Goal: Book appointment/travel/reservation

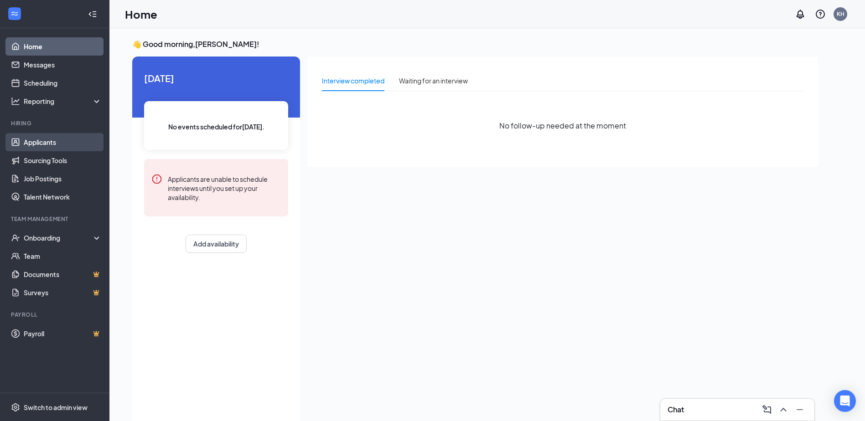
click at [45, 144] on link "Applicants" at bounding box center [63, 142] width 78 height 18
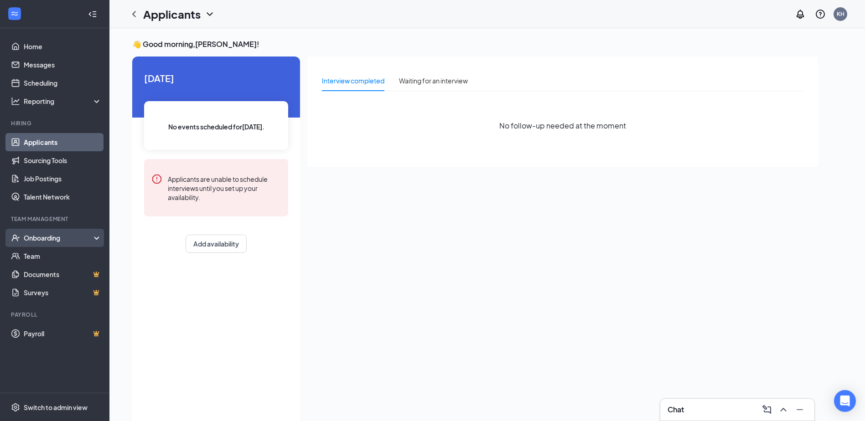
click at [48, 236] on div "Onboarding" at bounding box center [59, 237] width 70 height 9
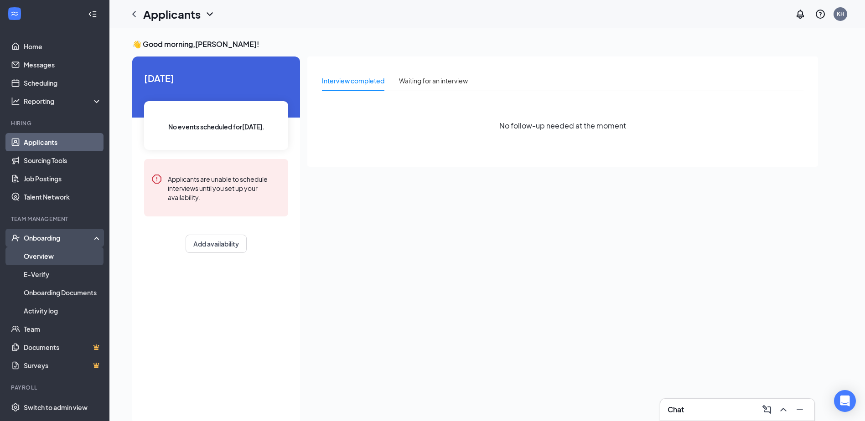
click at [52, 254] on link "Overview" at bounding box center [63, 256] width 78 height 18
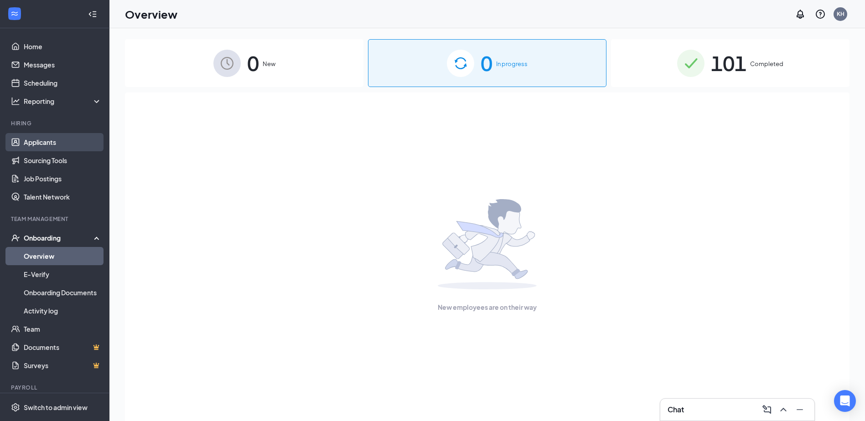
click at [44, 145] on link "Applicants" at bounding box center [63, 142] width 78 height 18
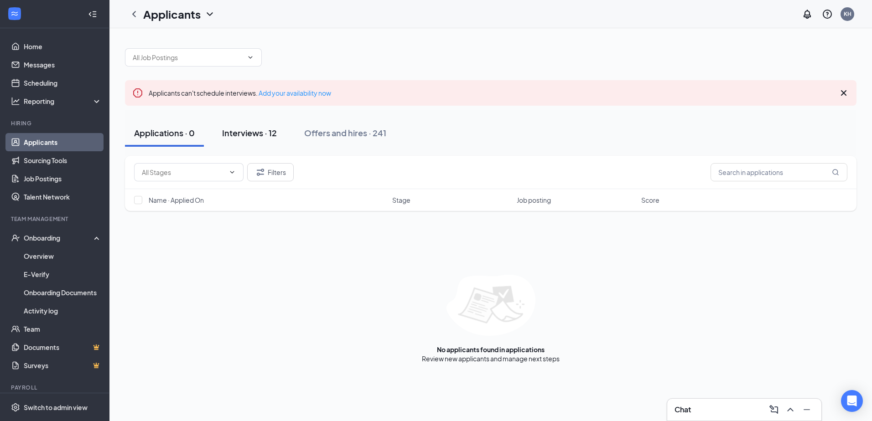
click at [247, 125] on button "Interviews · 12" at bounding box center [249, 132] width 73 height 27
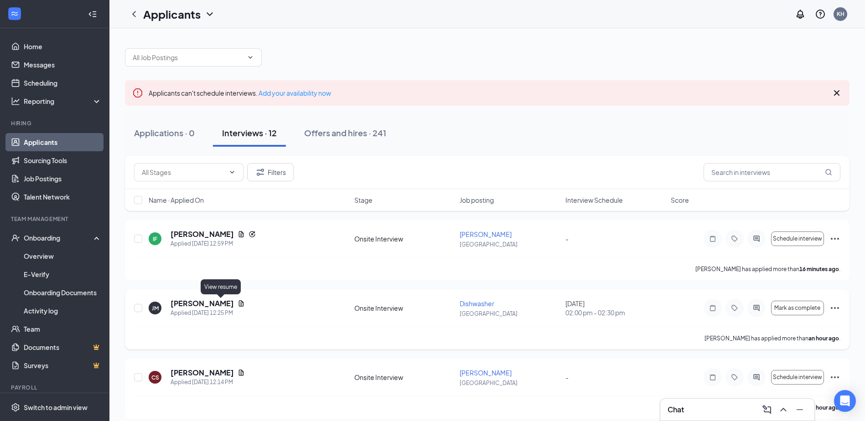
click at [238, 305] on icon "Document" at bounding box center [241, 303] width 7 height 7
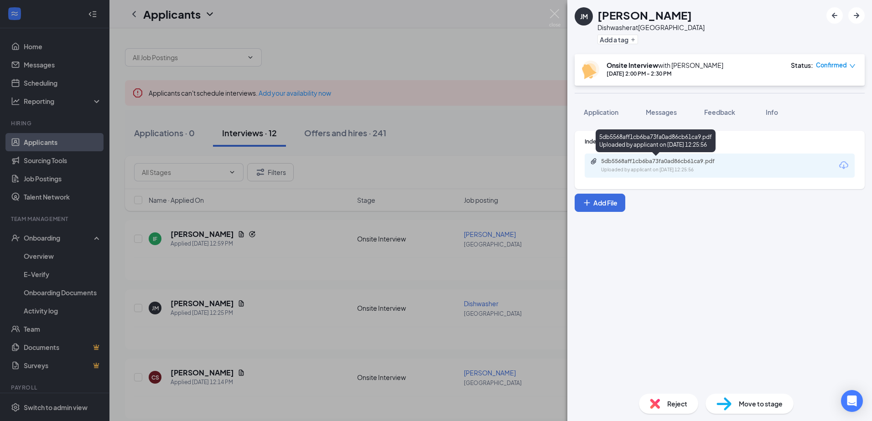
click at [696, 167] on div "Uploaded by applicant on [DATE] 12:25:56" at bounding box center [669, 169] width 137 height 7
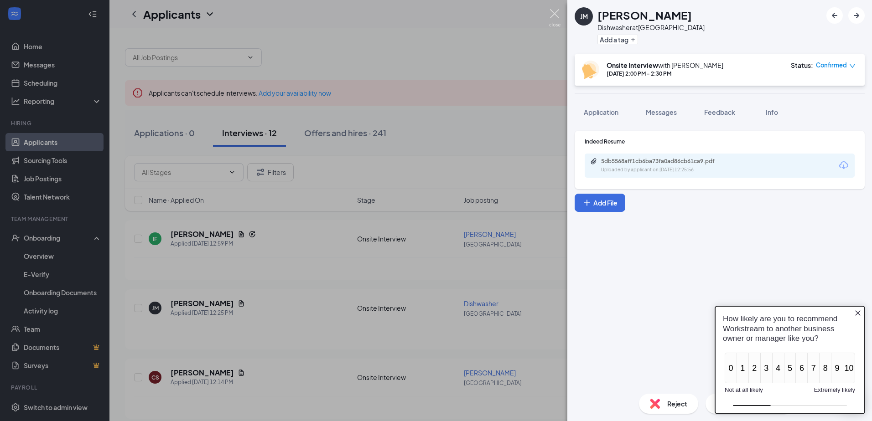
click at [556, 10] on img at bounding box center [554, 18] width 11 height 18
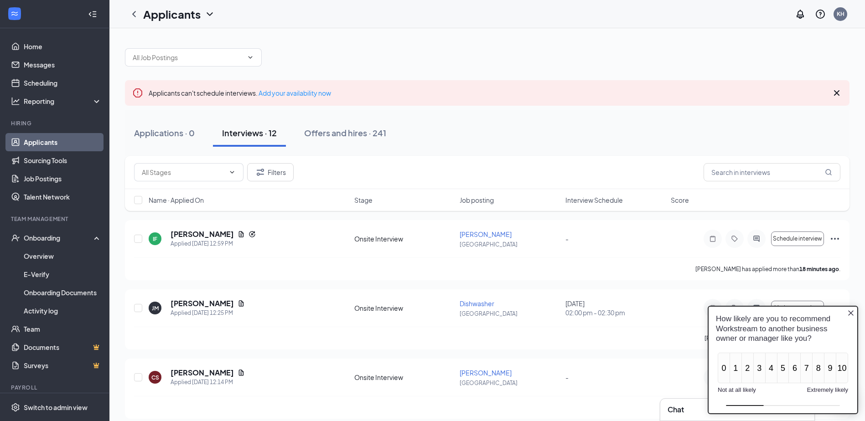
click at [852, 311] on icon "Close button" at bounding box center [850, 313] width 7 height 7
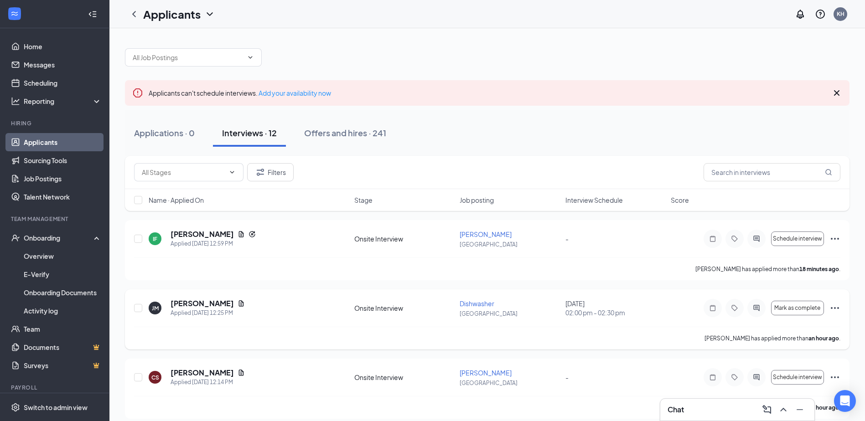
click at [835, 307] on icon "Ellipses" at bounding box center [835, 308] width 11 height 11
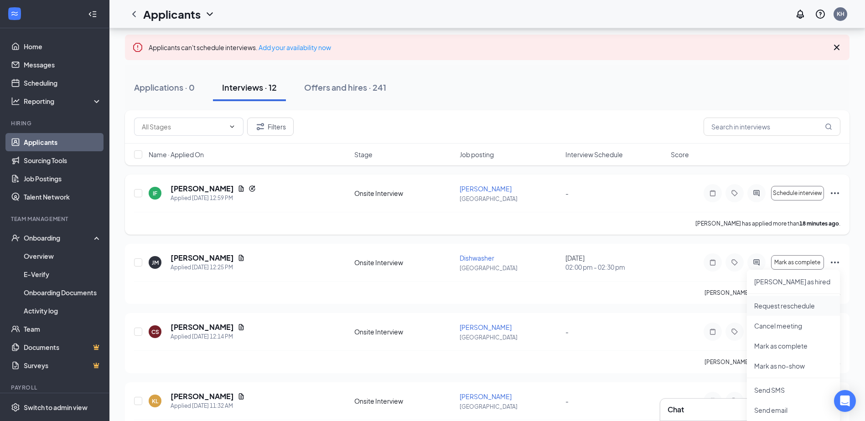
click at [802, 307] on p "Request reschedule" at bounding box center [793, 305] width 78 height 9
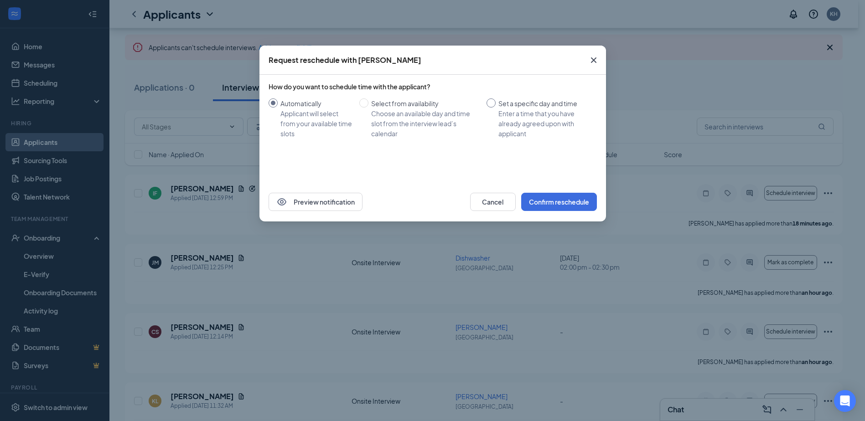
click at [492, 102] on input "Set a specific day and time Enter a time that you have already agreed upon with…" at bounding box center [491, 103] width 9 height 9
radio input "true"
radio input "false"
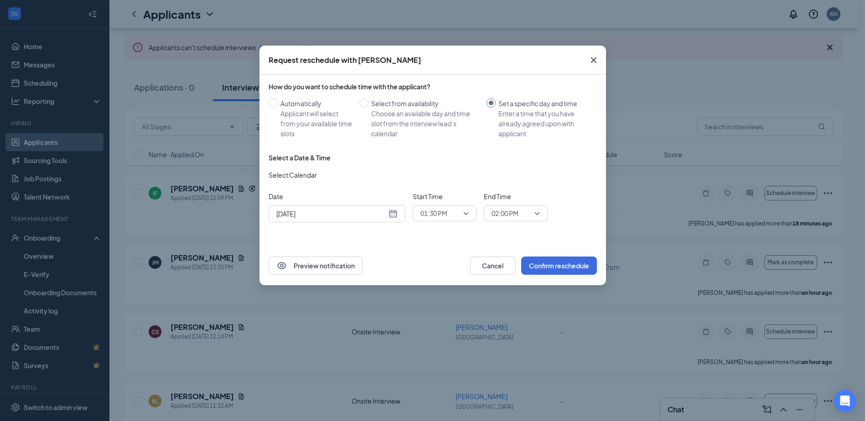
click at [391, 214] on div "[DATE]" at bounding box center [336, 214] width 121 height 10
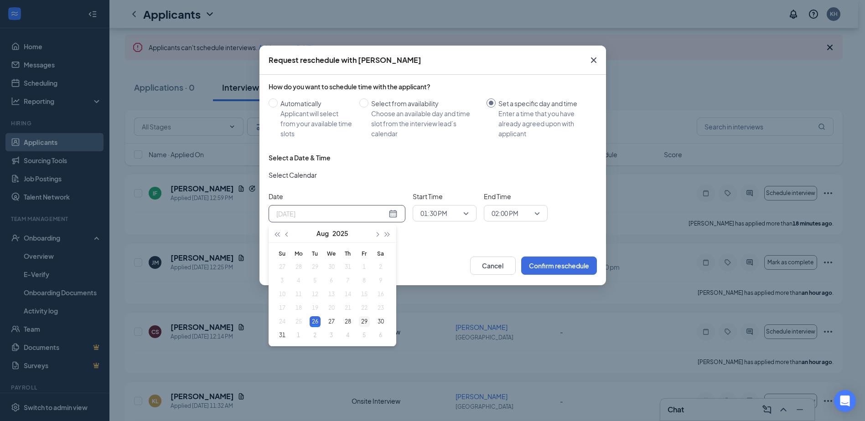
type input "[DATE]"
click at [362, 323] on div "29" at bounding box center [364, 321] width 11 height 11
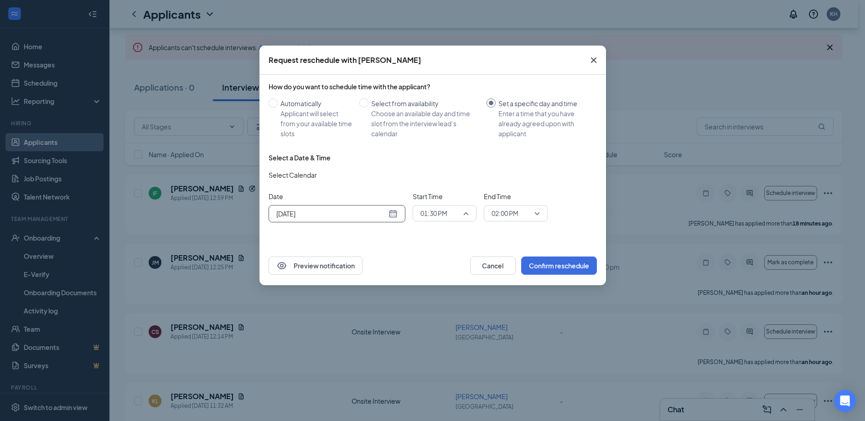
click at [467, 217] on span "01:30 PM" at bounding box center [444, 214] width 48 height 14
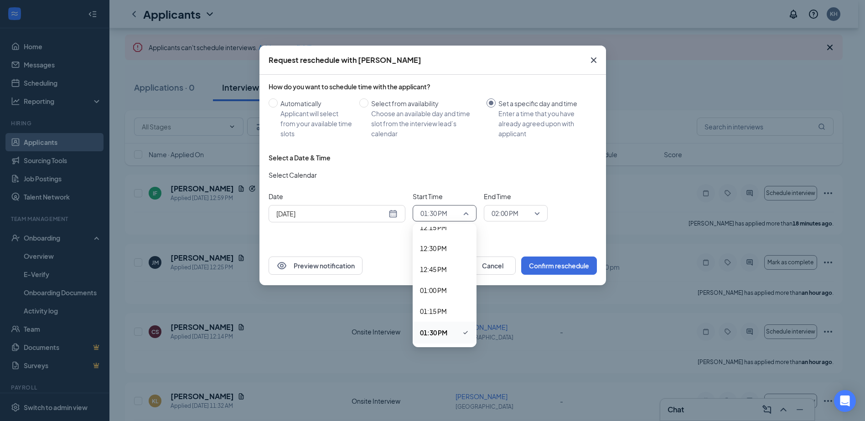
scroll to position [1175, 0]
click at [440, 236] on span "02:00 PM" at bounding box center [433, 238] width 27 height 10
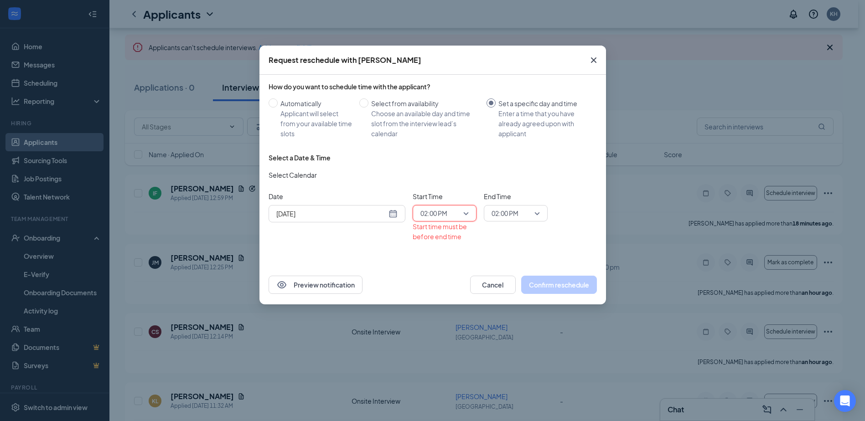
click at [536, 213] on span "02:00 PM" at bounding box center [516, 214] width 48 height 14
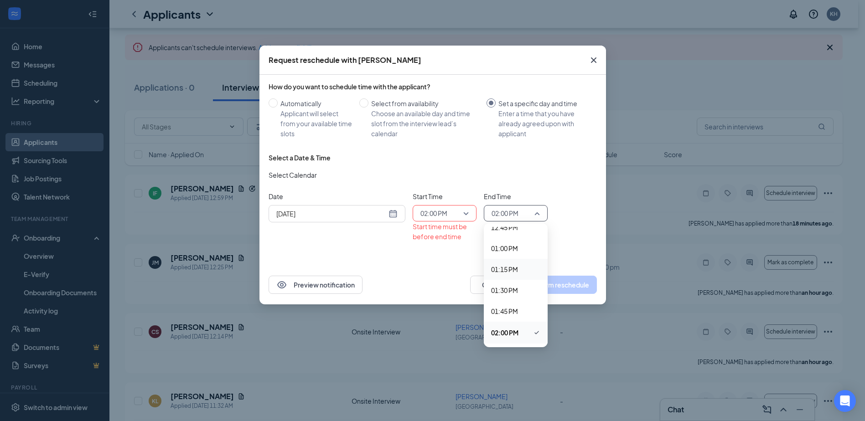
scroll to position [1126, 0]
click at [506, 330] on span "02:30 PM" at bounding box center [504, 330] width 27 height 10
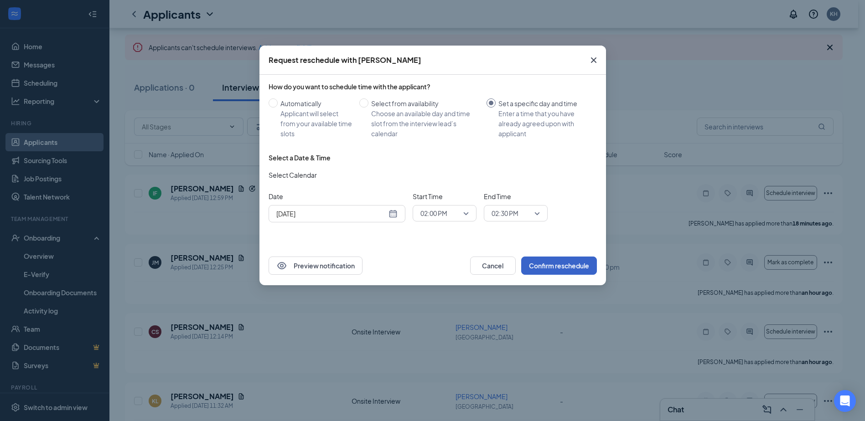
click at [559, 266] on button "Confirm reschedule" at bounding box center [559, 266] width 76 height 18
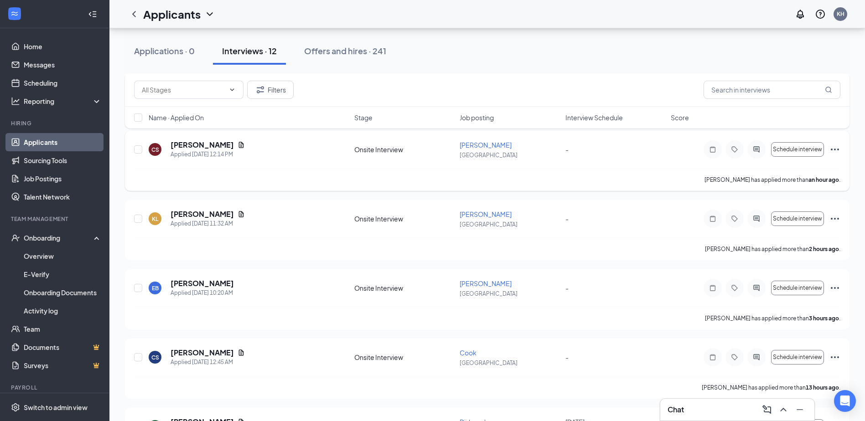
scroll to position [274, 0]
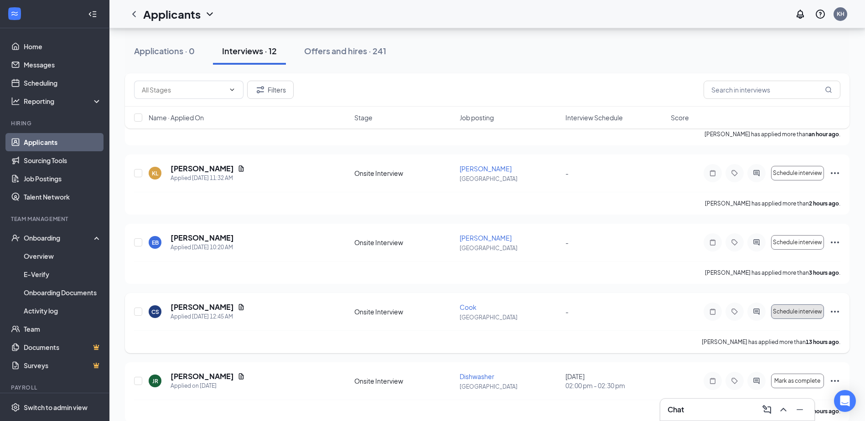
click at [799, 314] on span "Schedule interview" at bounding box center [797, 312] width 49 height 6
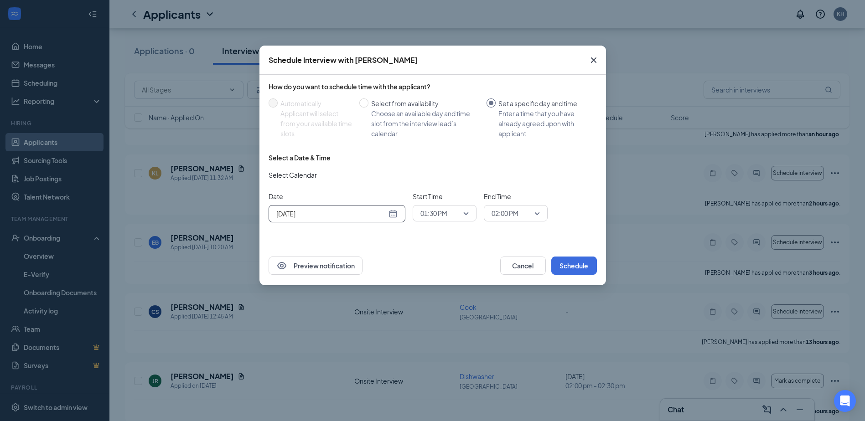
click at [391, 212] on div "[DATE]" at bounding box center [336, 214] width 121 height 10
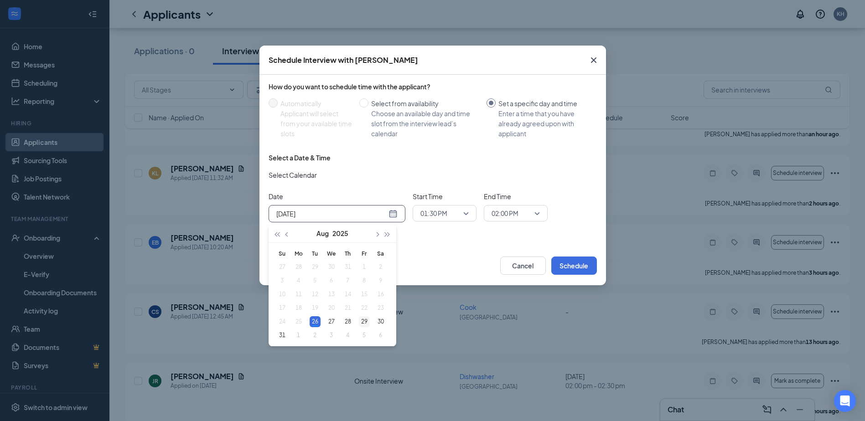
type input "[DATE]"
click at [362, 321] on div "29" at bounding box center [364, 321] width 11 height 11
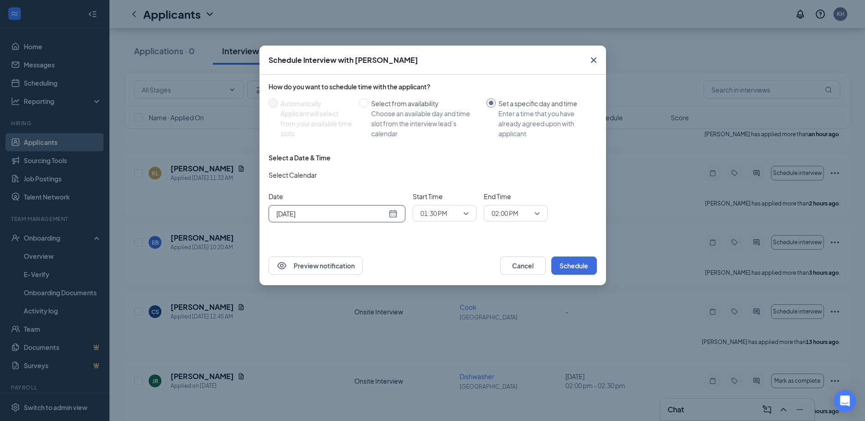
click at [470, 218] on div "01:30 PM" at bounding box center [445, 213] width 64 height 16
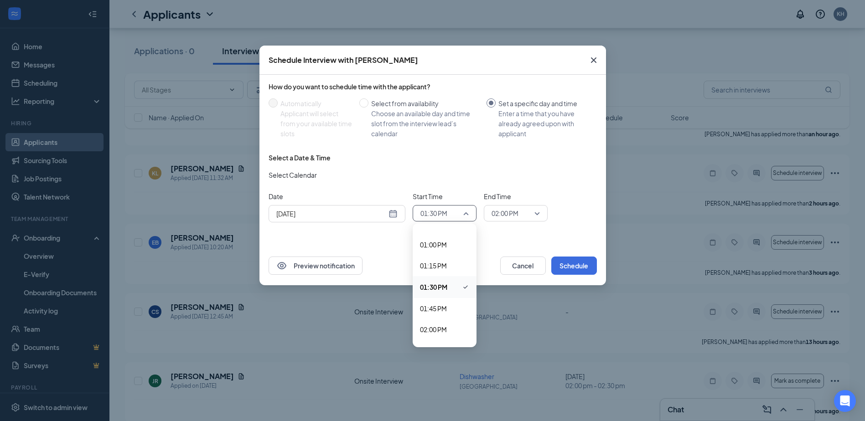
scroll to position [1129, 0]
click at [438, 281] on span "02:00 PM" at bounding box center [433, 284] width 27 height 10
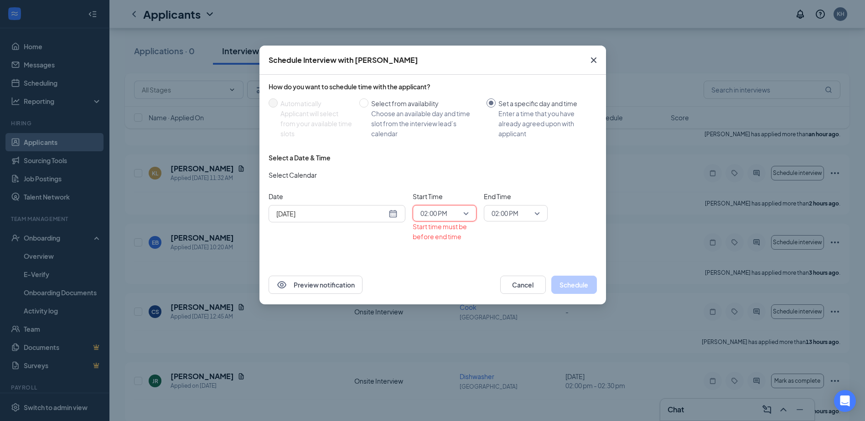
click at [539, 216] on span "02:00 PM" at bounding box center [516, 214] width 48 height 14
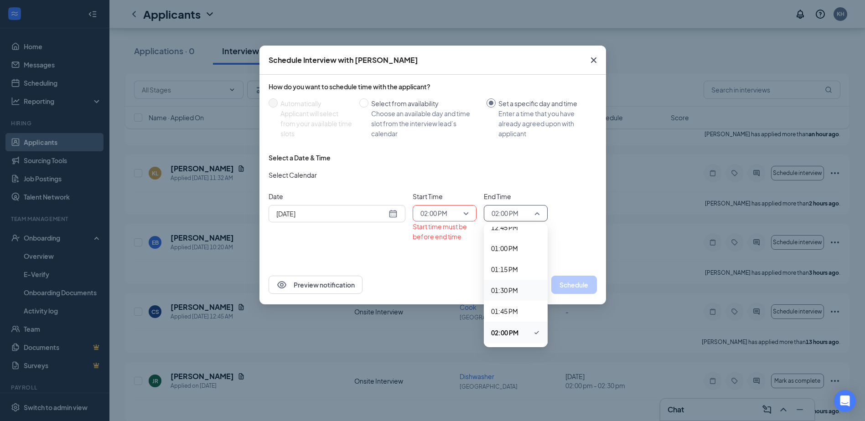
scroll to position [1126, 0]
click at [508, 327] on span "02:30 PM" at bounding box center [504, 330] width 27 height 10
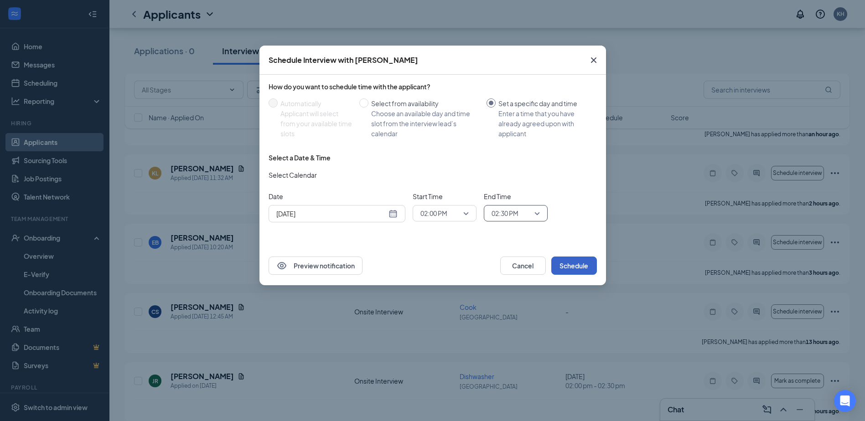
click at [572, 266] on button "Schedule" at bounding box center [574, 266] width 46 height 18
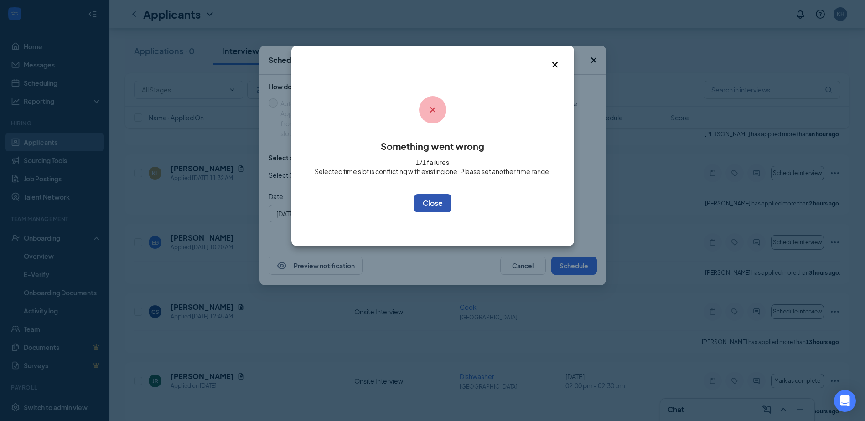
click at [436, 203] on button "OK" at bounding box center [432, 203] width 37 height 18
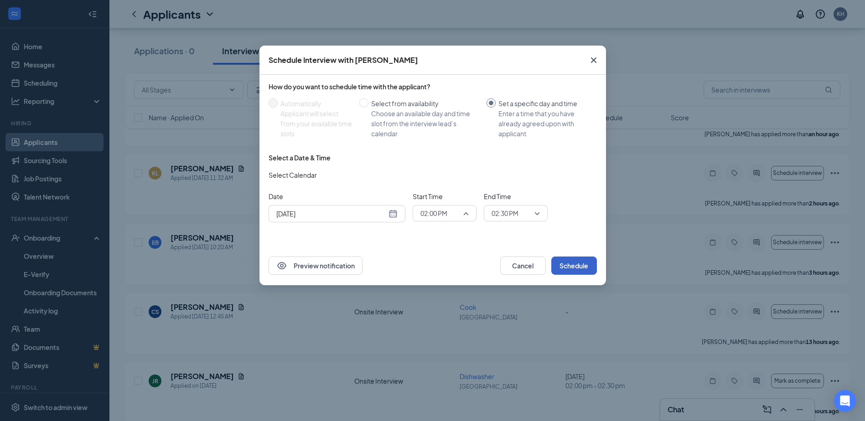
click at [469, 213] on div "02:00 PM" at bounding box center [445, 213] width 64 height 16
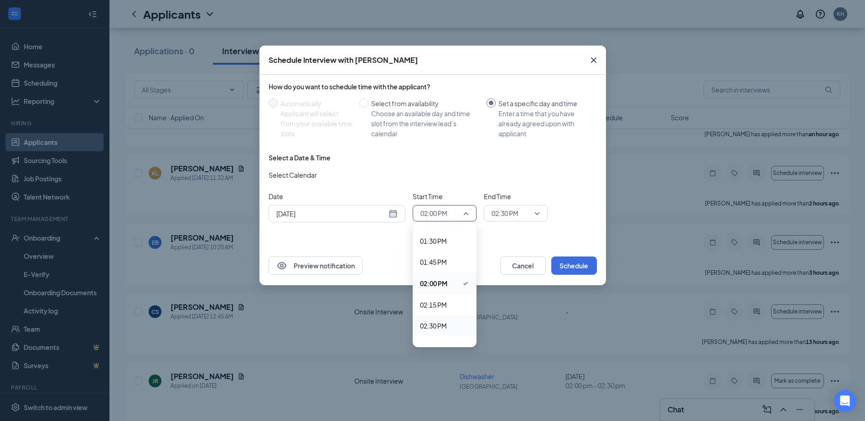
click at [429, 325] on span "02:30 PM" at bounding box center [433, 326] width 27 height 10
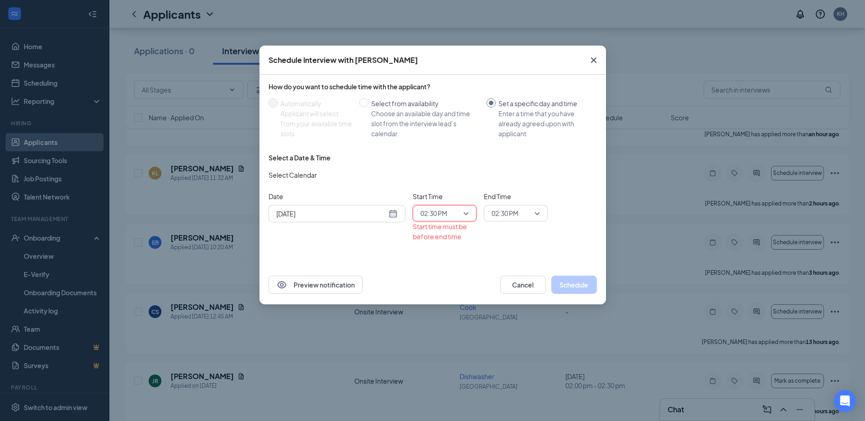
click at [539, 217] on span "02:30 PM" at bounding box center [516, 214] width 48 height 14
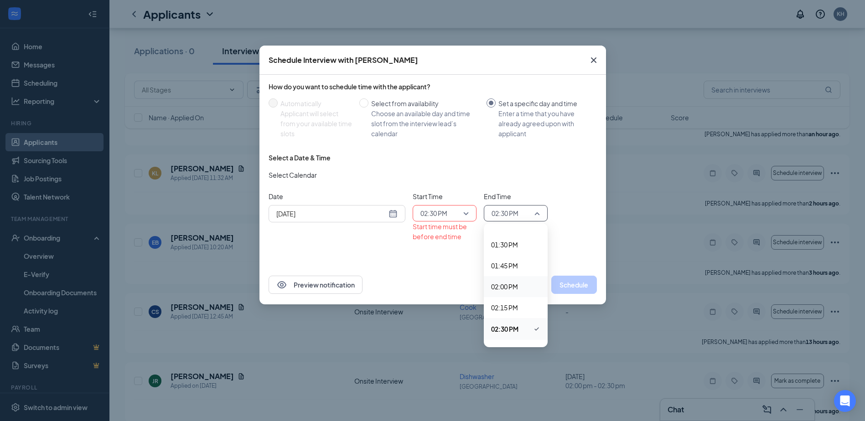
scroll to position [1171, 0]
click at [506, 322] on span "03:00 PM" at bounding box center [504, 326] width 27 height 10
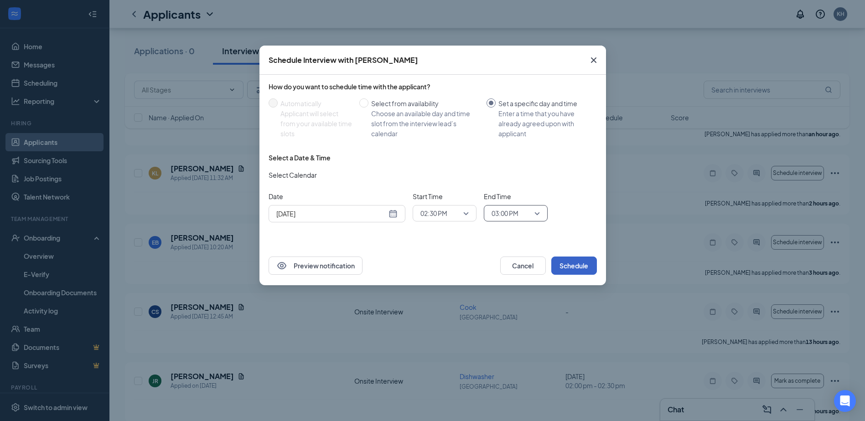
click at [571, 267] on button "Schedule" at bounding box center [574, 266] width 46 height 18
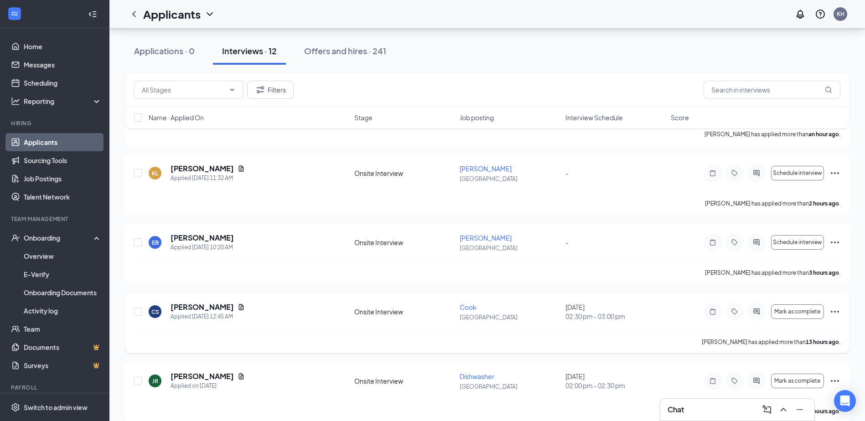
scroll to position [319, 0]
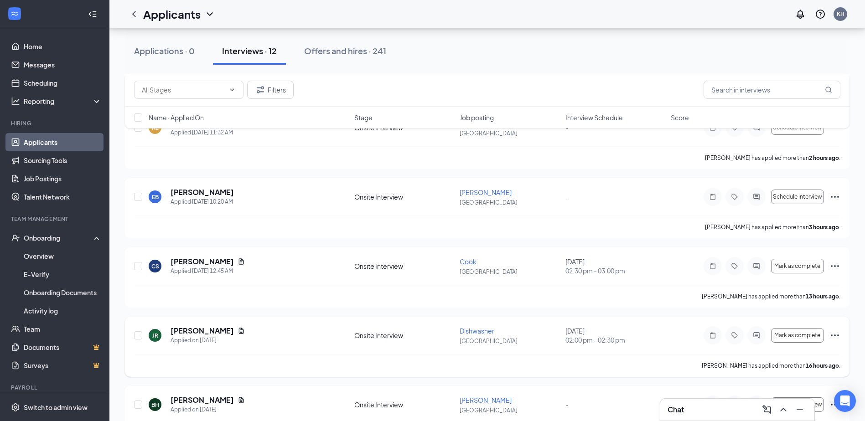
click at [837, 337] on icon "Ellipses" at bounding box center [835, 335] width 11 height 11
click at [788, 379] on p "Request reschedule" at bounding box center [793, 378] width 78 height 9
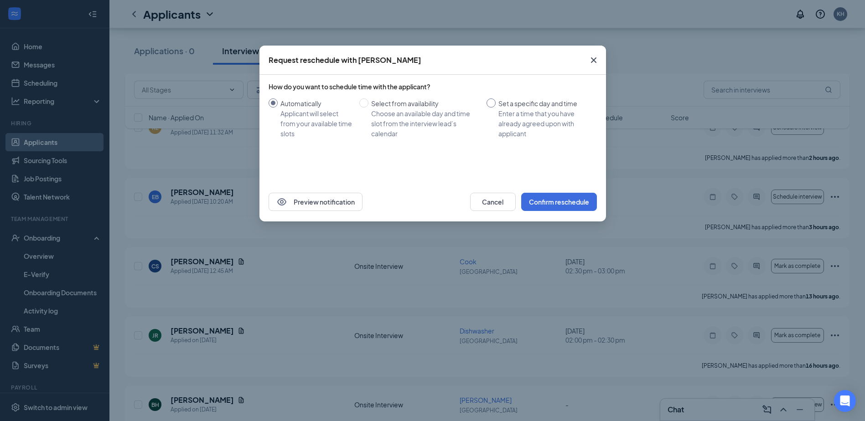
click at [488, 103] on input "Set a specific day and time Enter a time that you have already agreed upon with…" at bounding box center [491, 103] width 9 height 9
radio input "true"
radio input "false"
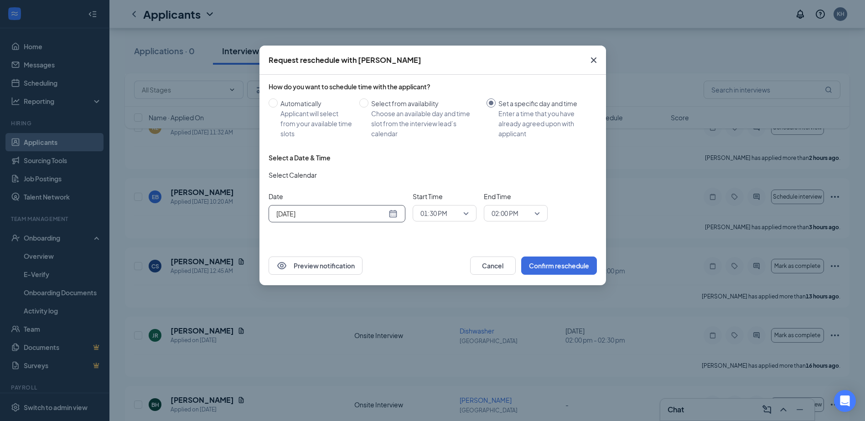
click at [394, 215] on div "[DATE]" at bounding box center [336, 214] width 121 height 10
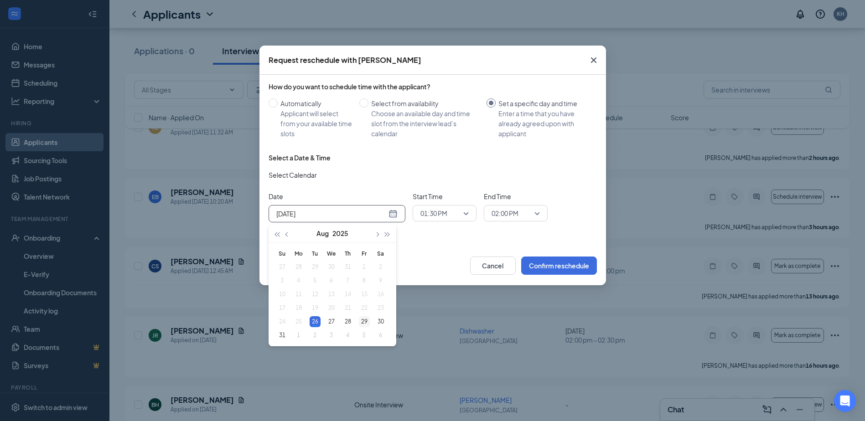
type input "[DATE]"
click at [367, 322] on div "29" at bounding box center [364, 321] width 11 height 11
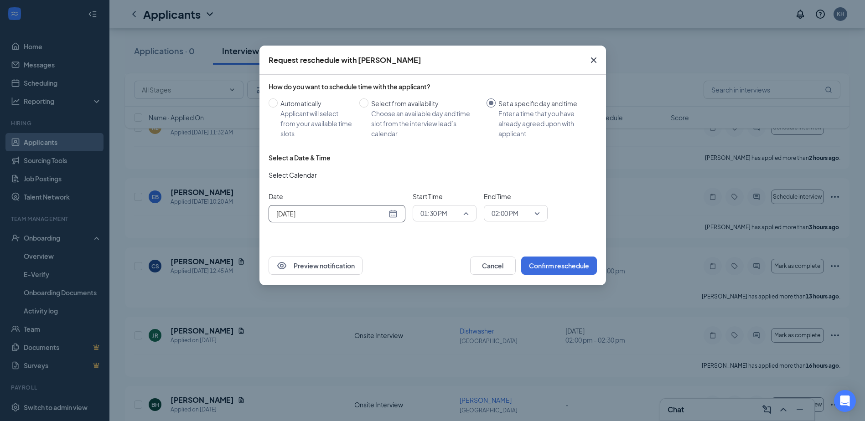
click at [464, 214] on span "01:30 PM" at bounding box center [444, 214] width 48 height 14
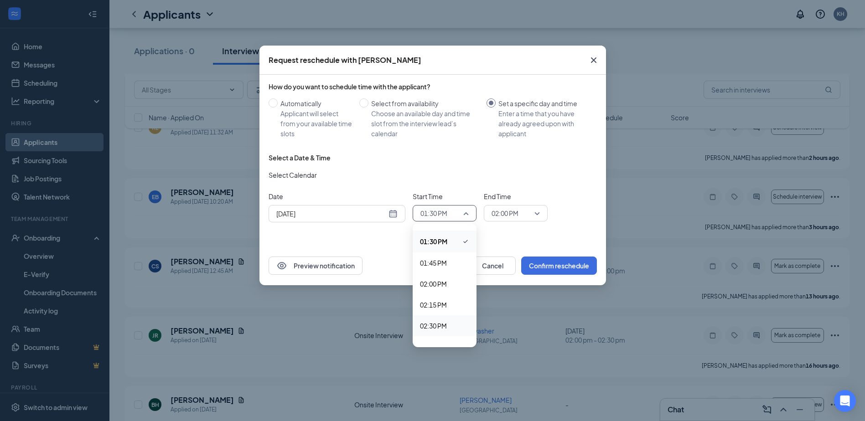
scroll to position [1175, 0]
click at [437, 324] on span "03:00 PM" at bounding box center [433, 322] width 27 height 10
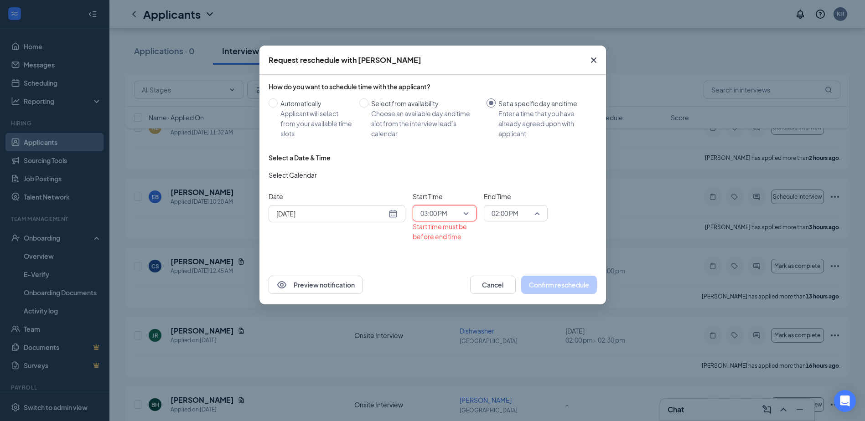
click at [538, 213] on span "02:00 PM" at bounding box center [516, 214] width 48 height 14
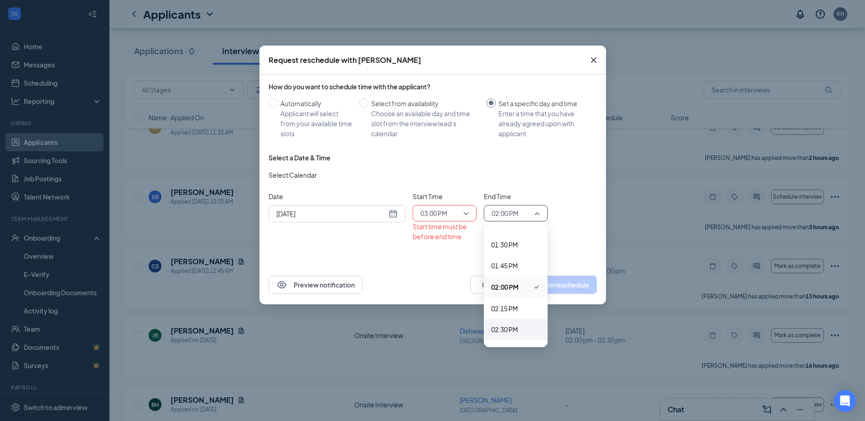
scroll to position [1217, 0]
click at [502, 323] on span "03:30 PM" at bounding box center [504, 322] width 27 height 10
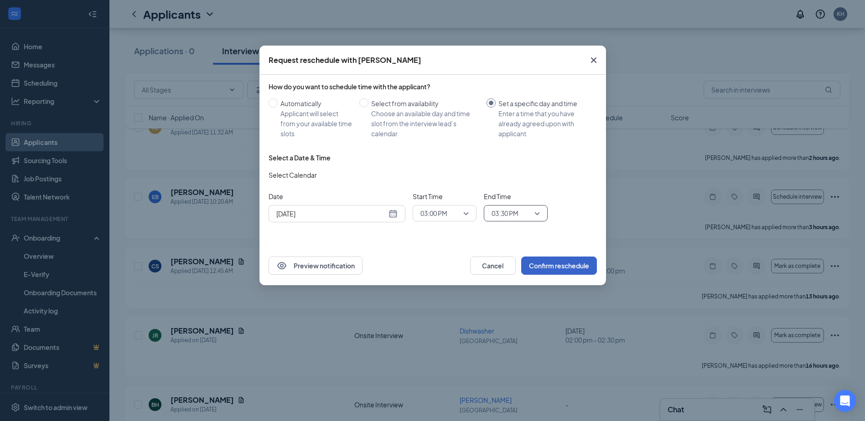
click at [558, 267] on button "Confirm reschedule" at bounding box center [559, 266] width 76 height 18
